Goal: Task Accomplishment & Management: Complete application form

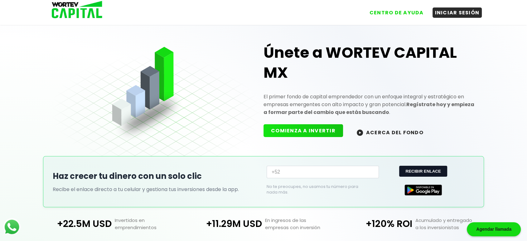
click at [322, 132] on button "COMIENZA A INVERTIR" at bounding box center [302, 130] width 79 height 13
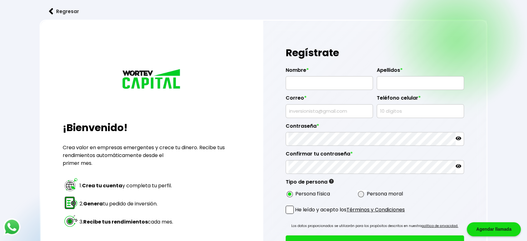
type input "[PERSON_NAME]"
type input "[PERSON_NAME][EMAIL_ADDRESS][DOMAIN_NAME]"
type input "1514678123"
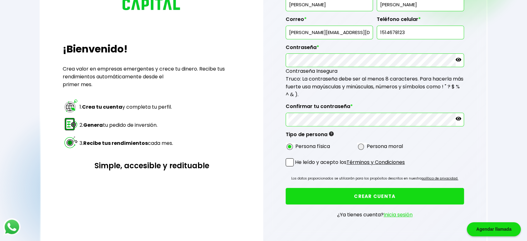
scroll to position [81, 0]
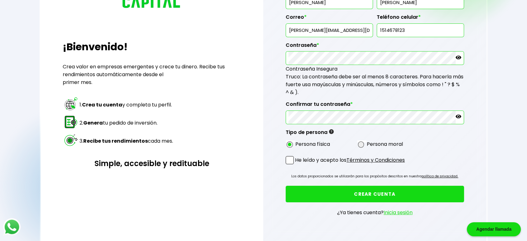
click at [291, 157] on span at bounding box center [289, 160] width 8 height 8
click at [296, 165] on input "He leído y acepto los Términos y Condiciones" at bounding box center [296, 165] width 0 height 0
click at [346, 195] on button "CREAR CUENTA" at bounding box center [374, 193] width 178 height 17
